Goal: Task Accomplishment & Management: Manage account settings

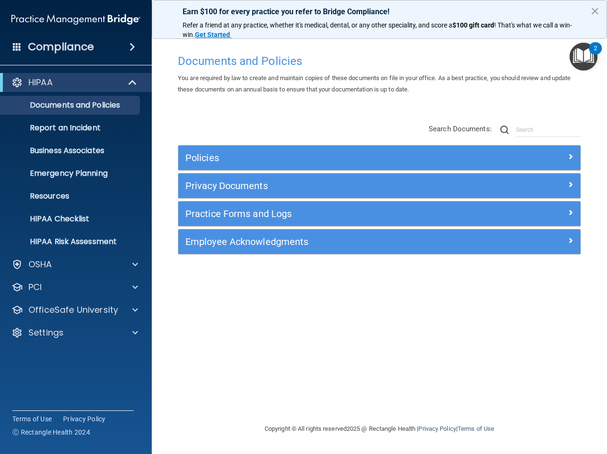
click at [129, 49] on span at bounding box center [132, 46] width 6 height 11
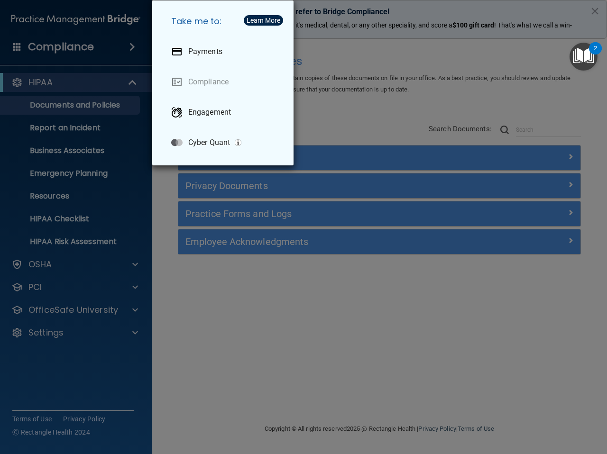
click at [129, 49] on div "Take me to: Payments Compliance Engagement Cyber Quant" at bounding box center [303, 227] width 607 height 454
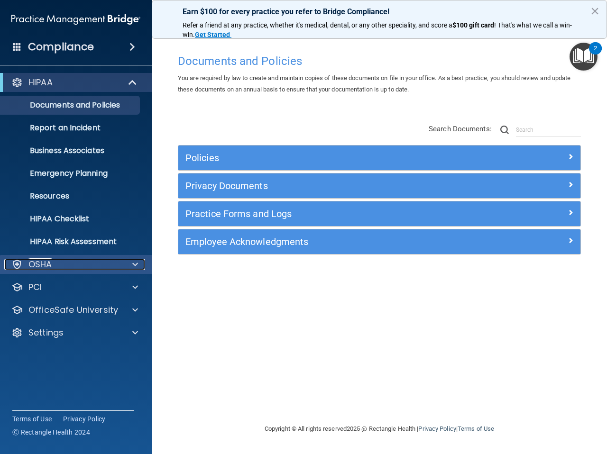
click at [136, 265] on span at bounding box center [135, 264] width 6 height 11
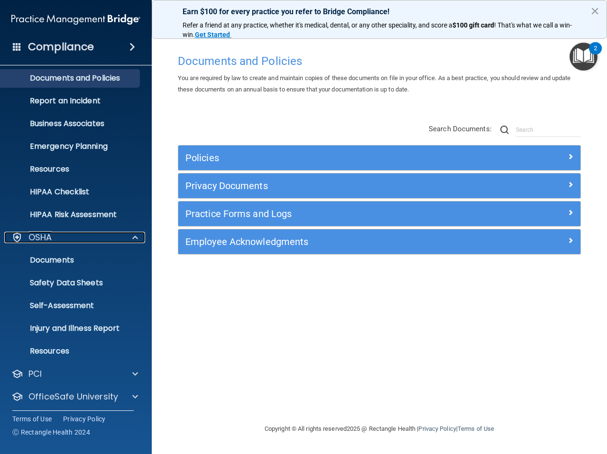
scroll to position [53, 0]
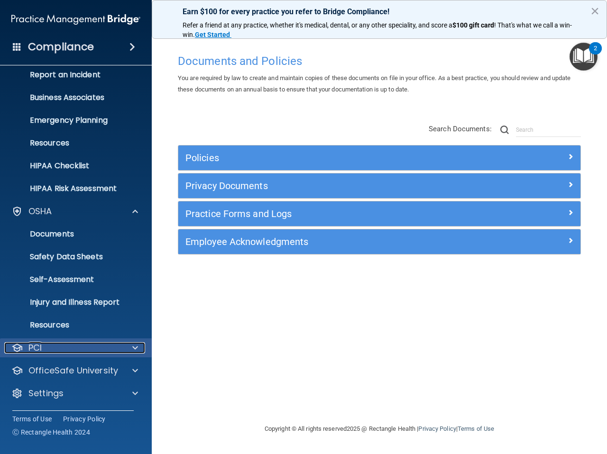
click at [136, 350] on span at bounding box center [135, 347] width 6 height 11
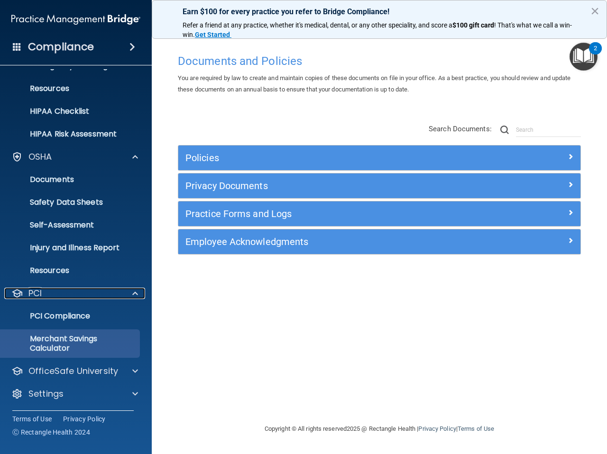
scroll to position [108, 0]
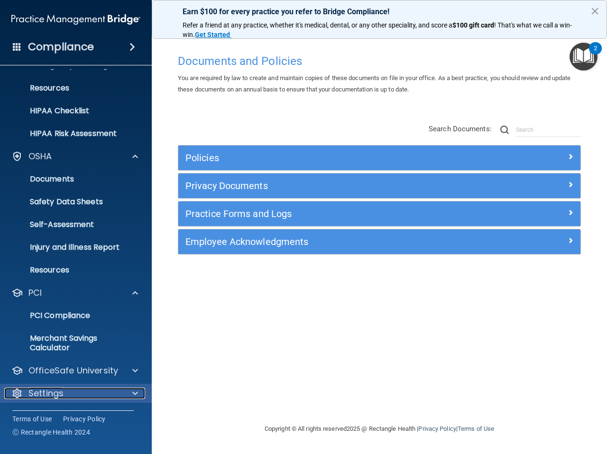
click at [134, 389] on span at bounding box center [135, 393] width 6 height 11
click at [134, 49] on span at bounding box center [132, 46] width 6 height 11
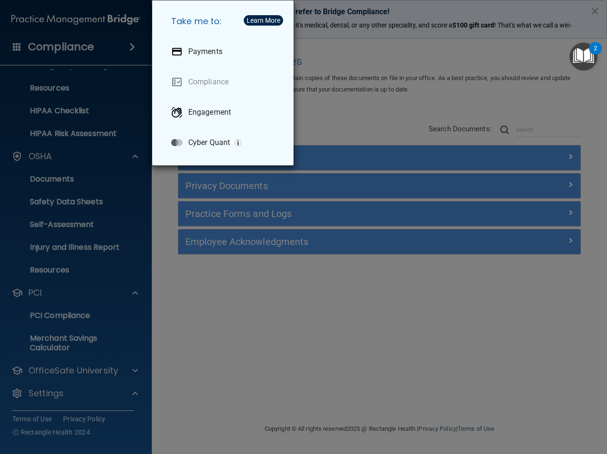
click at [129, 46] on div "Take me to: Payments Compliance Engagement Cyber Quant" at bounding box center [303, 227] width 607 height 454
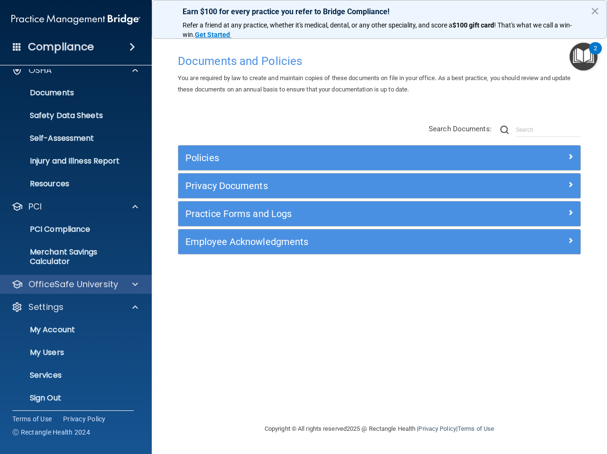
scroll to position [199, 0]
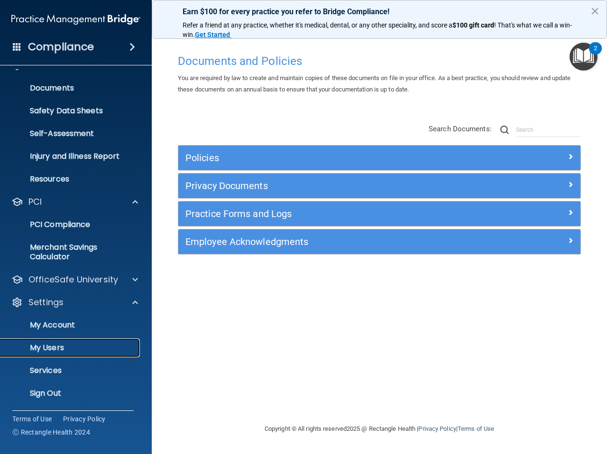
click at [54, 348] on p "My Users" at bounding box center [70, 347] width 129 height 9
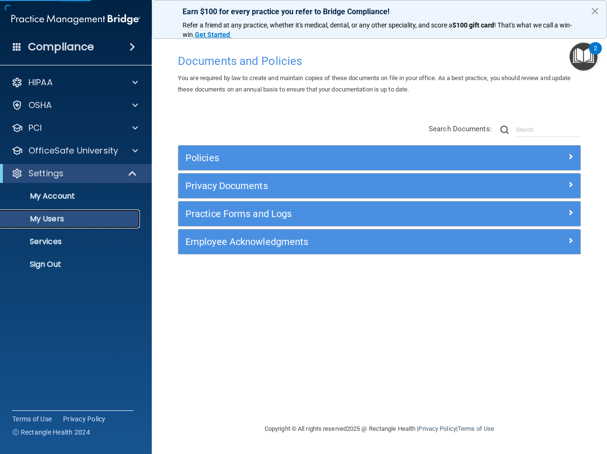
select select "20"
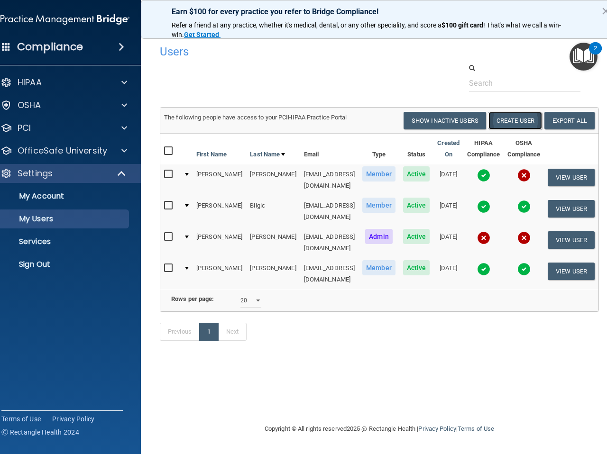
click at [489, 115] on button "Create User" at bounding box center [515, 121] width 54 height 18
